Goal: Book appointment/travel/reservation

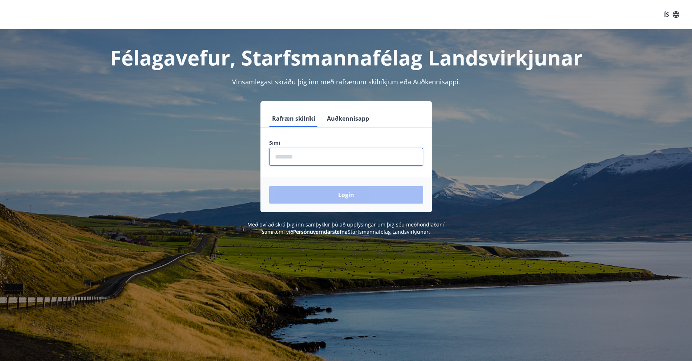
click at [315, 154] on input "phone" at bounding box center [346, 157] width 154 height 18
type input "********"
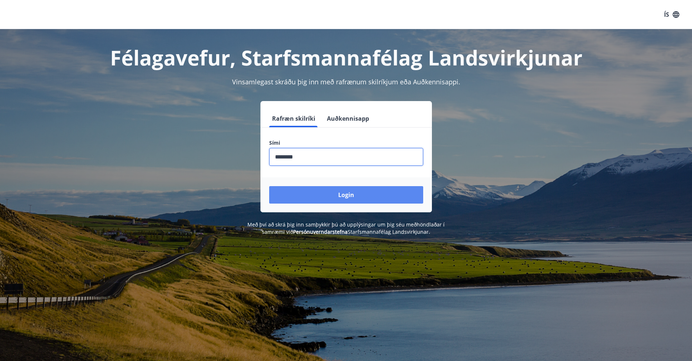
click at [339, 192] on button "Login" at bounding box center [346, 194] width 154 height 17
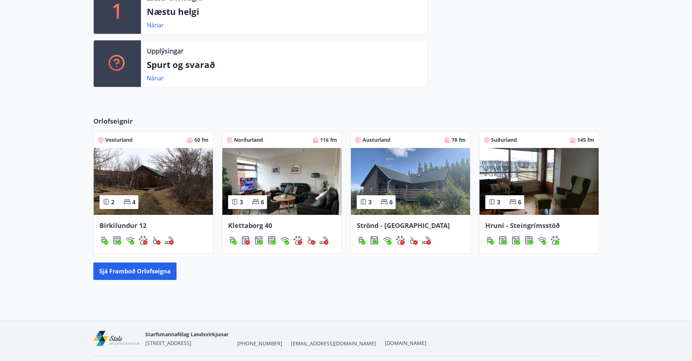
scroll to position [218, 0]
click at [150, 273] on button "Sjá framboð orlofseigna" at bounding box center [134, 270] width 83 height 17
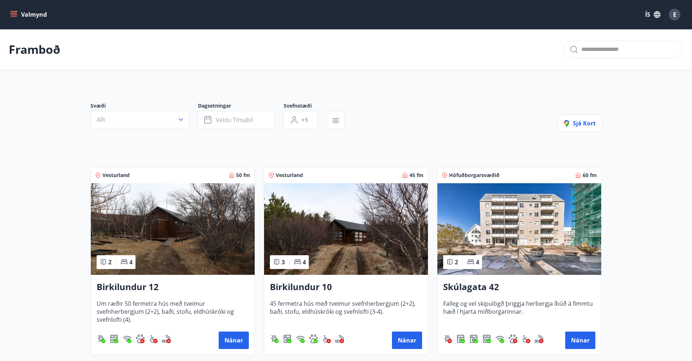
click at [15, 12] on icon "menu" at bounding box center [13, 14] width 7 height 7
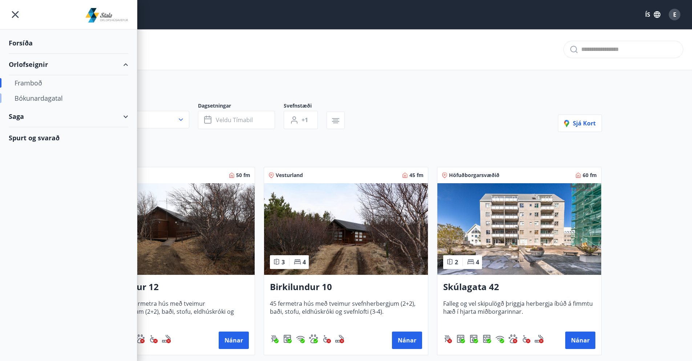
click at [45, 97] on div "Bókunardagatal" at bounding box center [69, 97] width 108 height 15
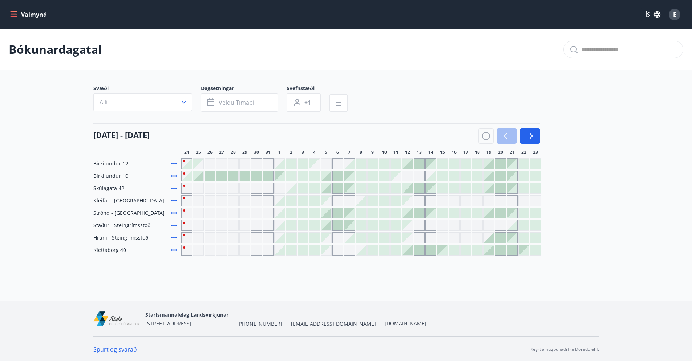
scroll to position [1, 0]
click at [266, 173] on div at bounding box center [268, 175] width 10 height 10
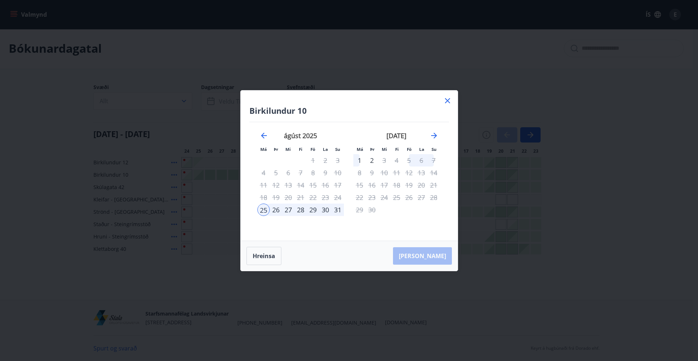
click at [447, 100] on icon at bounding box center [447, 100] width 1 height 1
